Goal: Task Accomplishment & Management: Use online tool/utility

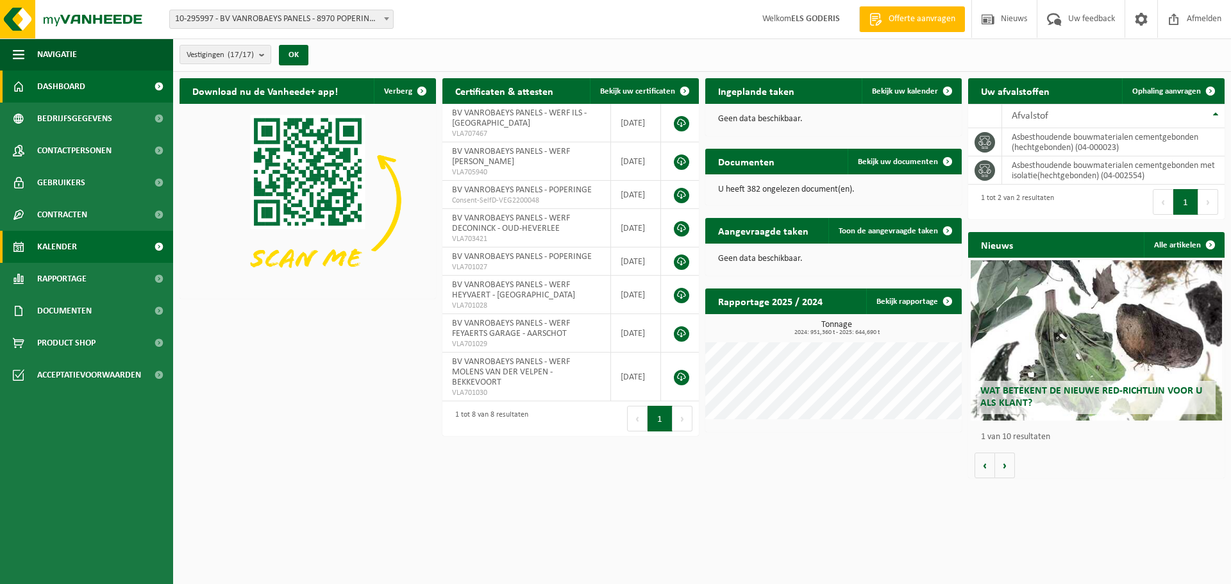
click at [55, 249] on span "Kalender" at bounding box center [57, 247] width 40 height 32
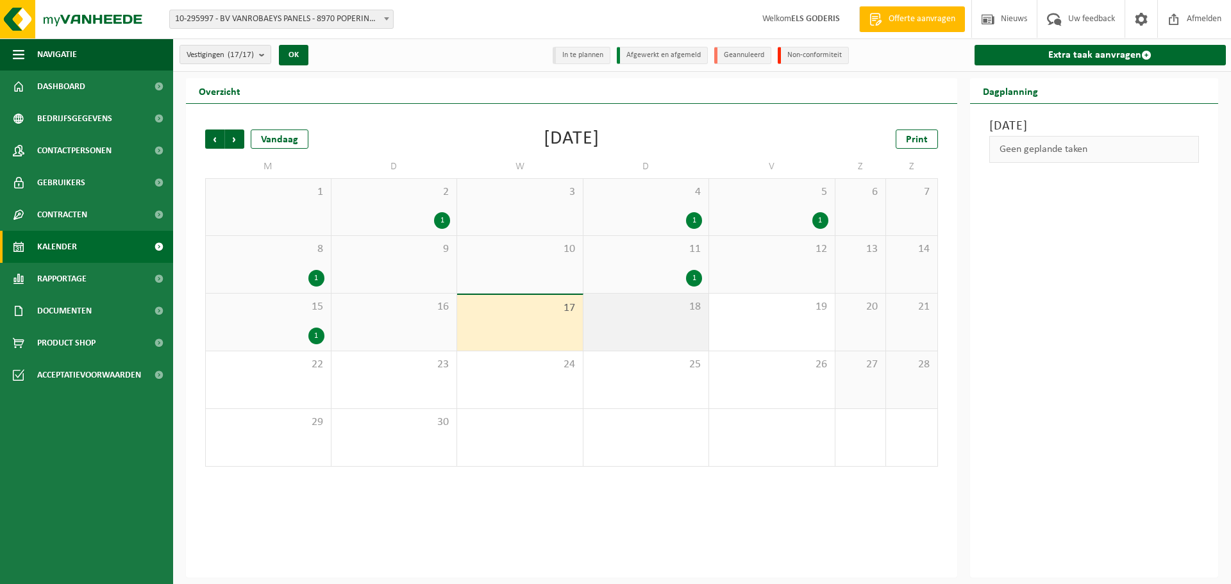
click at [641, 309] on span "18" at bounding box center [646, 307] width 113 height 14
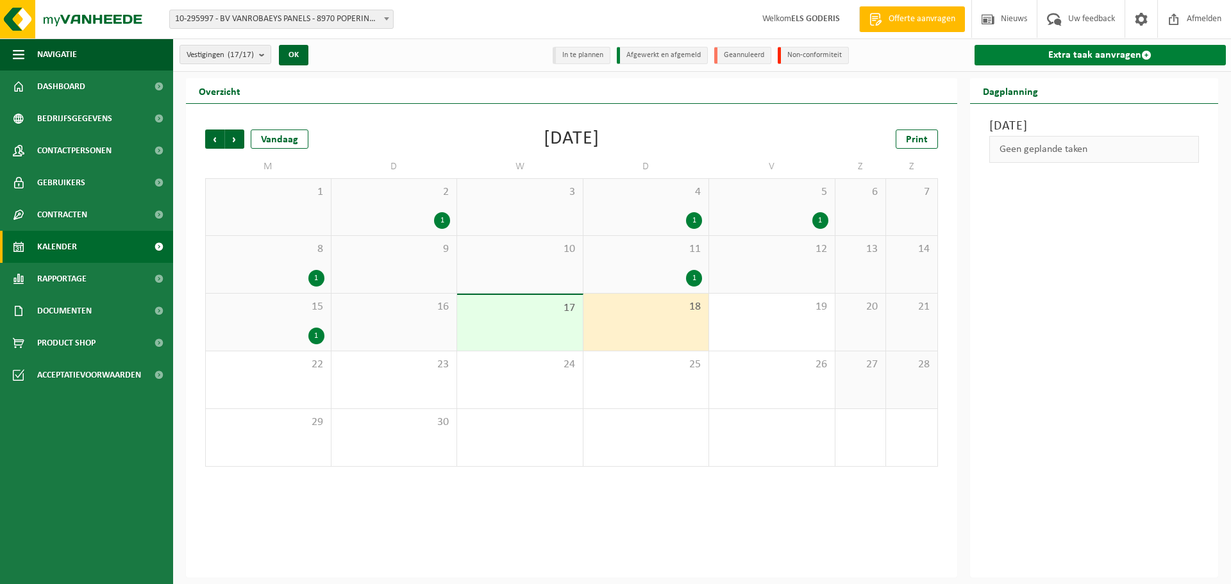
click at [1059, 58] on link "Extra taak aanvragen" at bounding box center [1101, 55] width 252 height 21
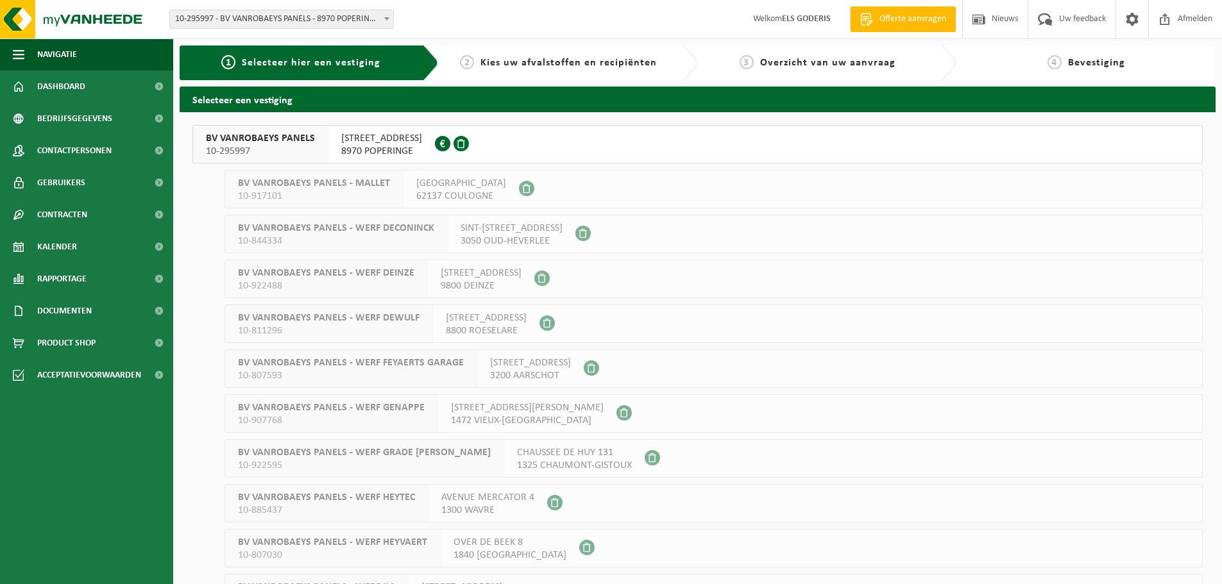
click at [252, 149] on span "10-295997" at bounding box center [260, 151] width 109 height 13
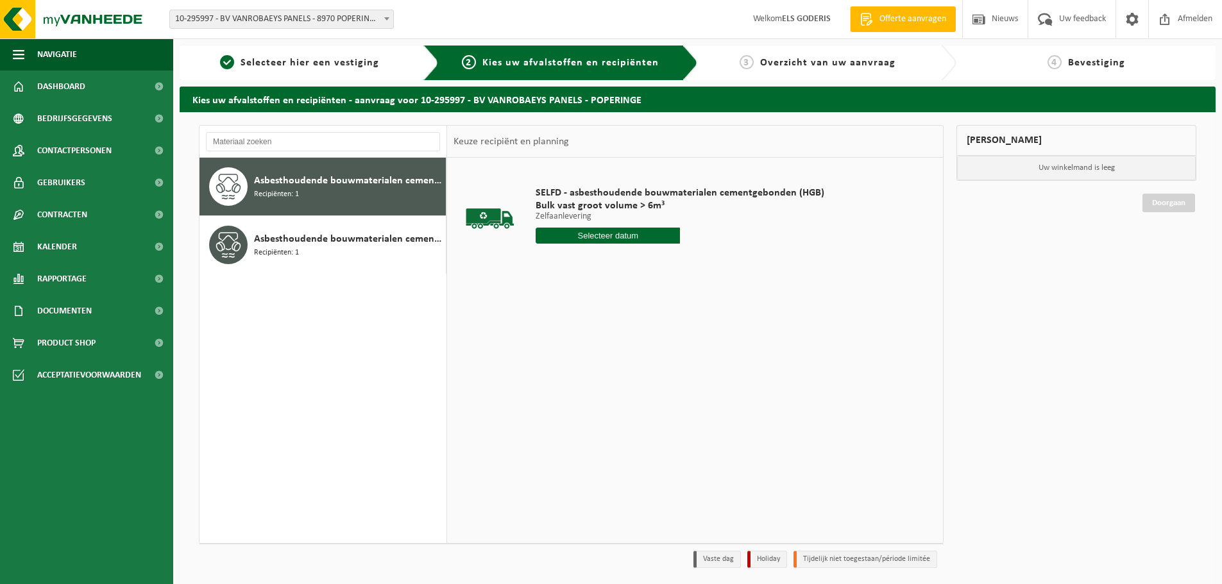
click at [299, 173] on div "Asbesthoudende bouwmaterialen cementgebonden (hechtgebonden) Recipiënten: 1" at bounding box center [348, 186] width 189 height 38
click at [576, 233] on input "text" at bounding box center [607, 236] width 144 height 16
click at [615, 352] on div "18" at bounding box center [615, 349] width 22 height 21
type input "Van 2025-09-18"
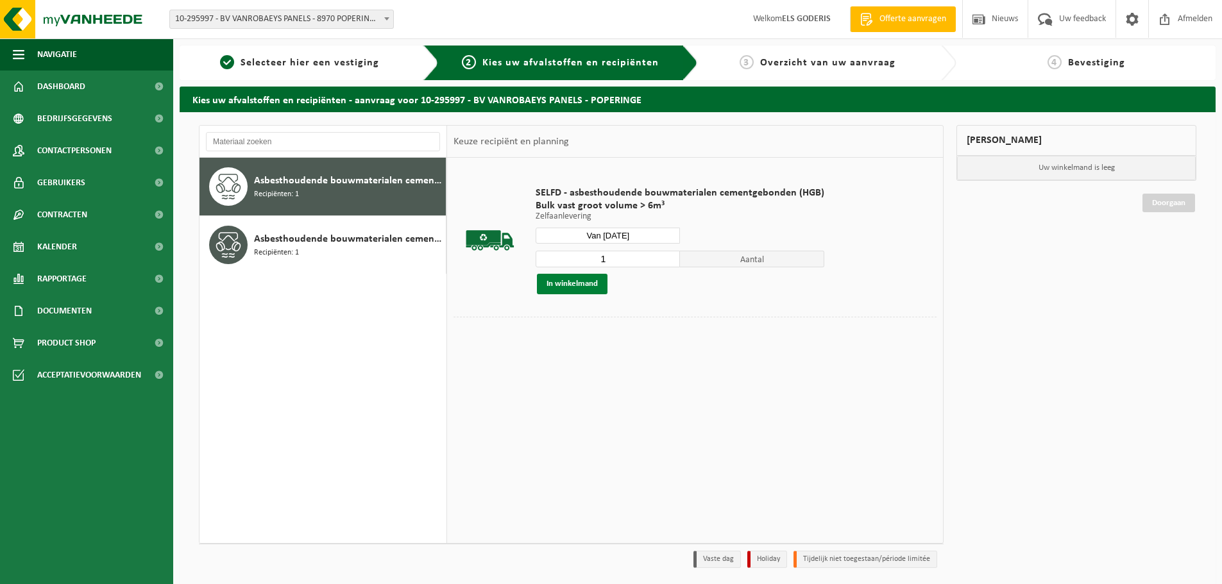
click at [584, 290] on button "In winkelmand" at bounding box center [572, 284] width 71 height 21
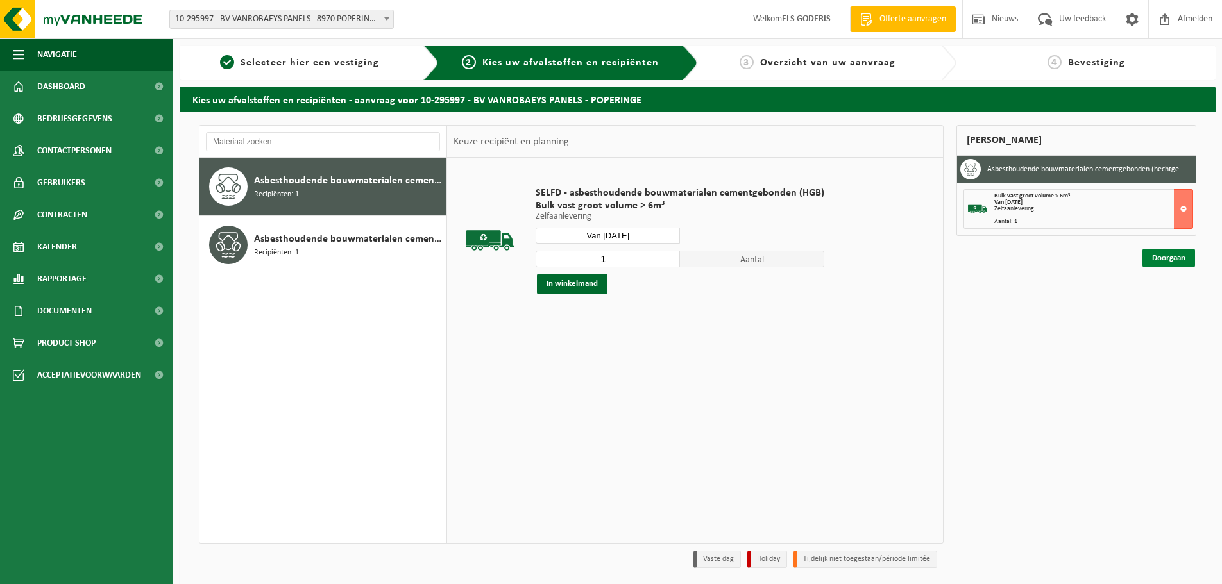
click at [1172, 255] on link "Doorgaan" at bounding box center [1168, 258] width 53 height 19
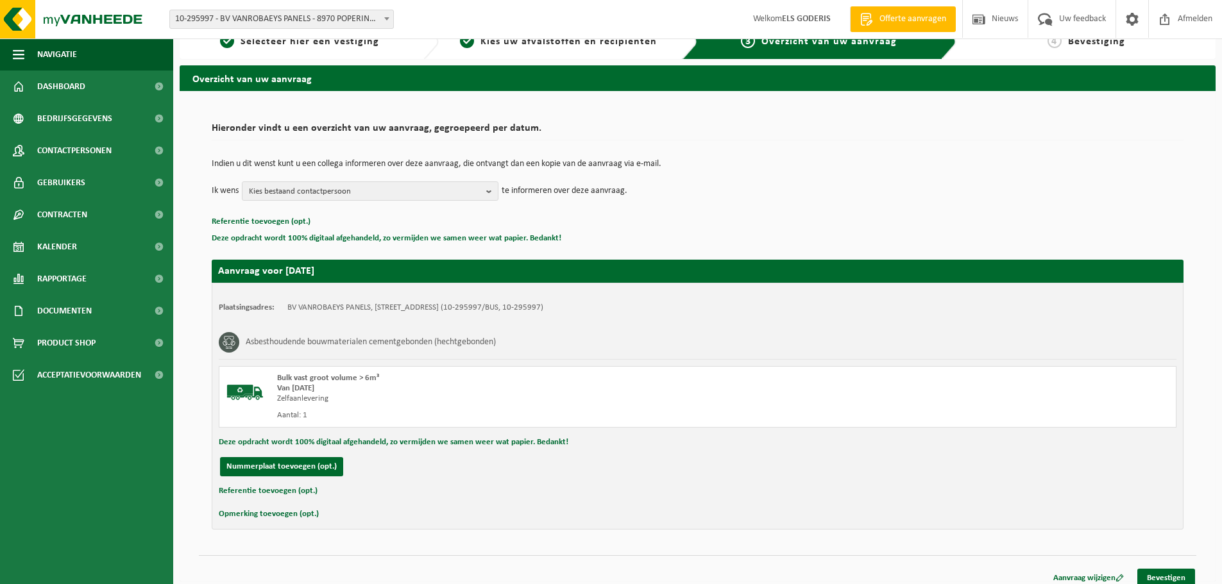
scroll to position [31, 0]
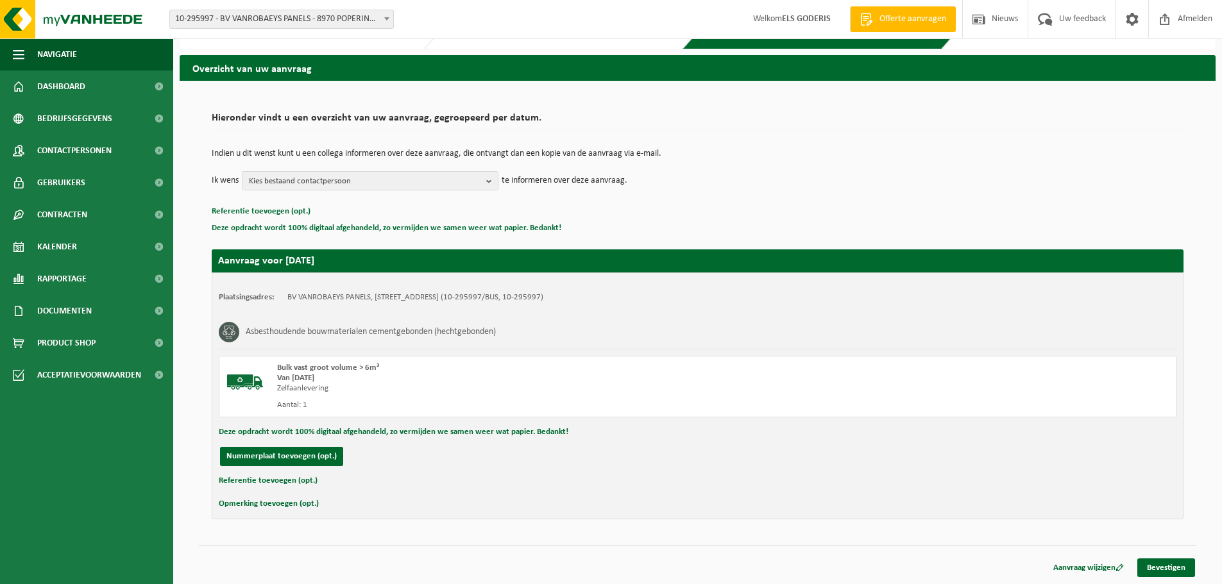
click at [290, 478] on button "Referentie toevoegen (opt.)" at bounding box center [268, 481] width 99 height 17
click at [290, 479] on input "text" at bounding box center [723, 482] width 882 height 19
click at [312, 480] on input "text" at bounding box center [723, 482] width 882 height 19
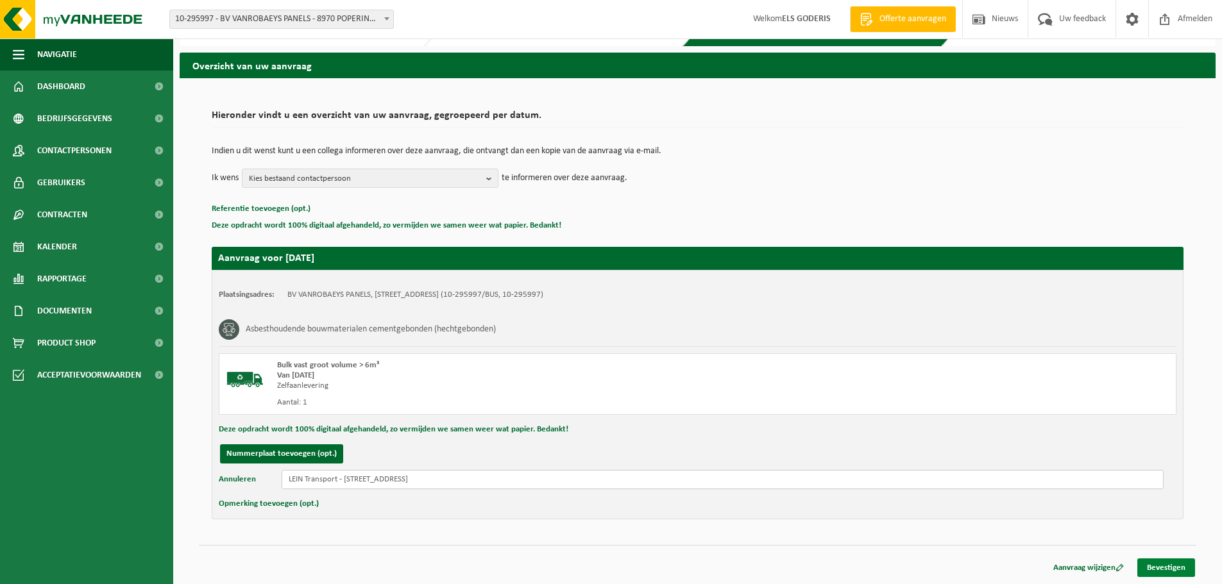
type input "LEIN Transport - Briekhoekstraat 5 - 8890 Moorslede"
click at [1170, 569] on link "Bevestigen" at bounding box center [1166, 568] width 58 height 19
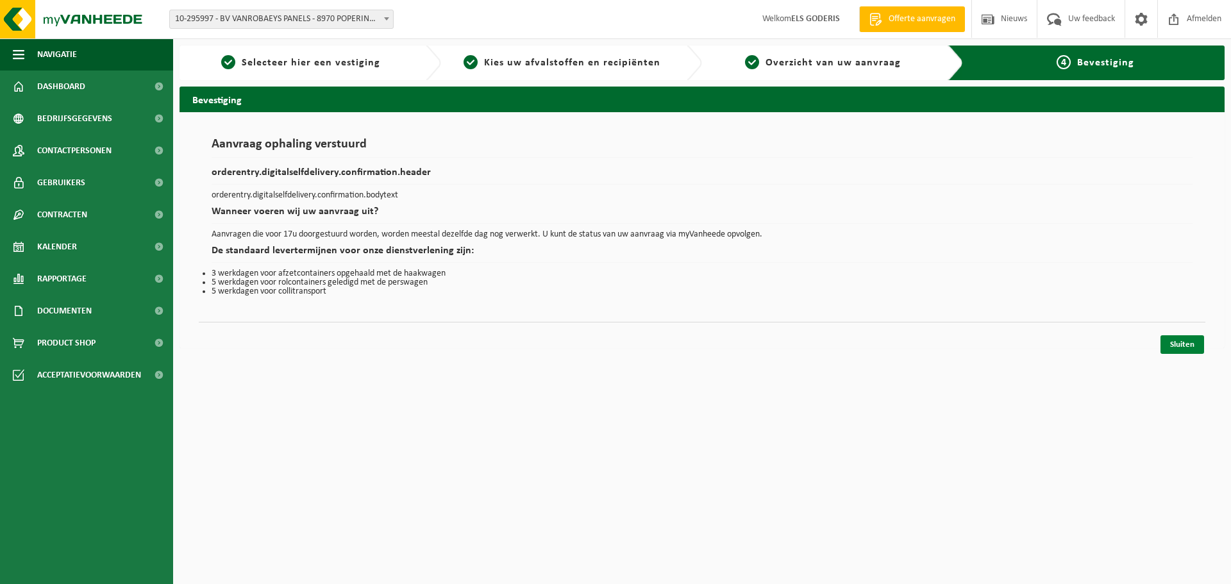
click at [1180, 341] on link "Sluiten" at bounding box center [1183, 344] width 44 height 19
